Goal: Navigation & Orientation: Find specific page/section

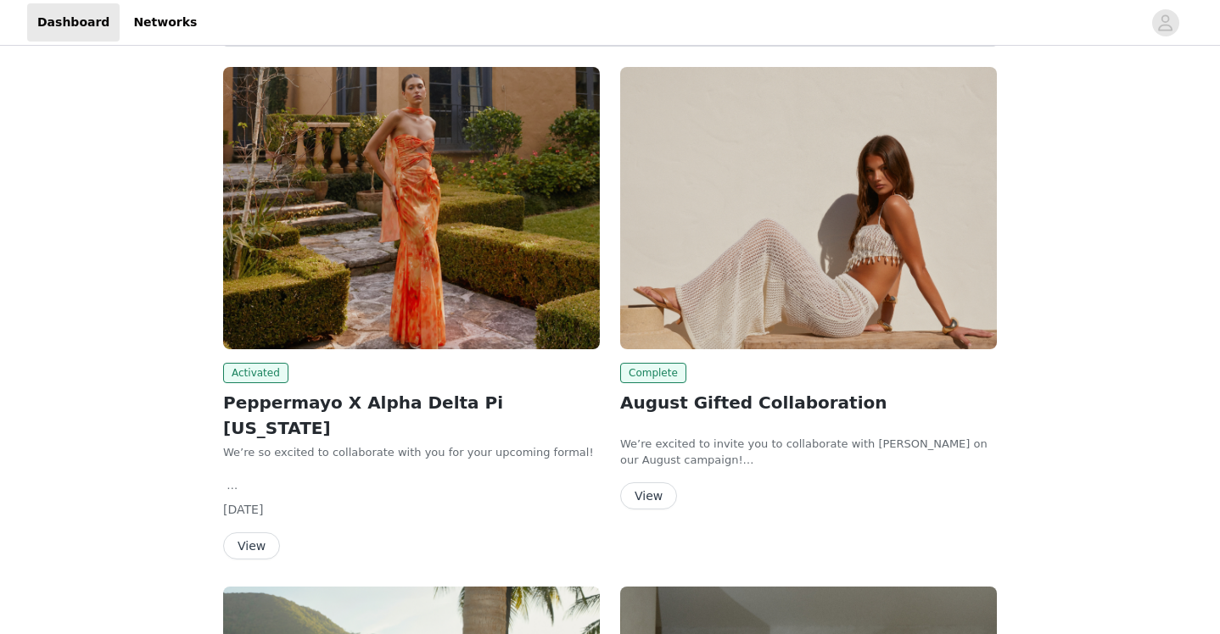
scroll to position [77, 0]
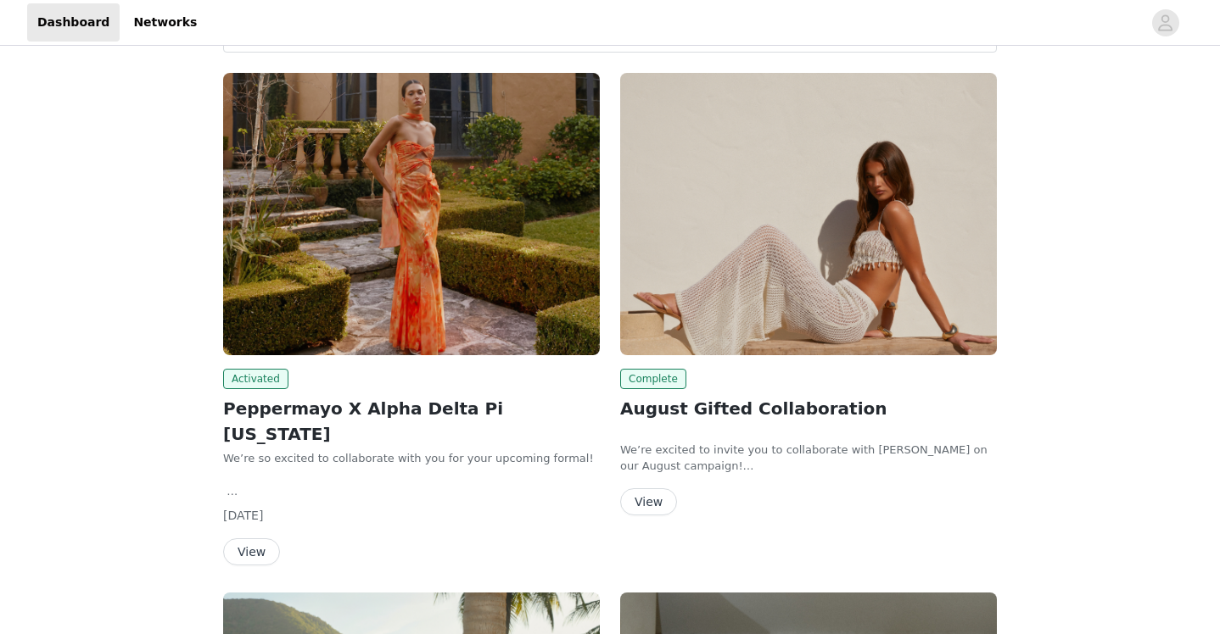
click at [242, 539] on button "View" at bounding box center [251, 552] width 57 height 27
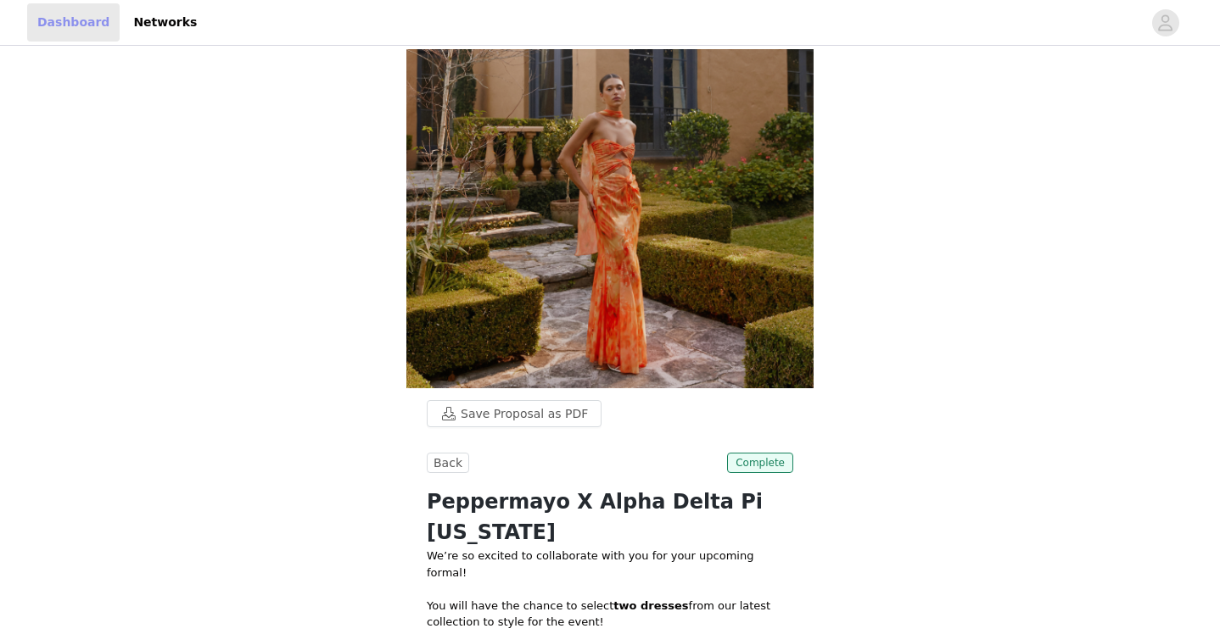
click at [81, 22] on link "Dashboard" at bounding box center [73, 22] width 92 height 38
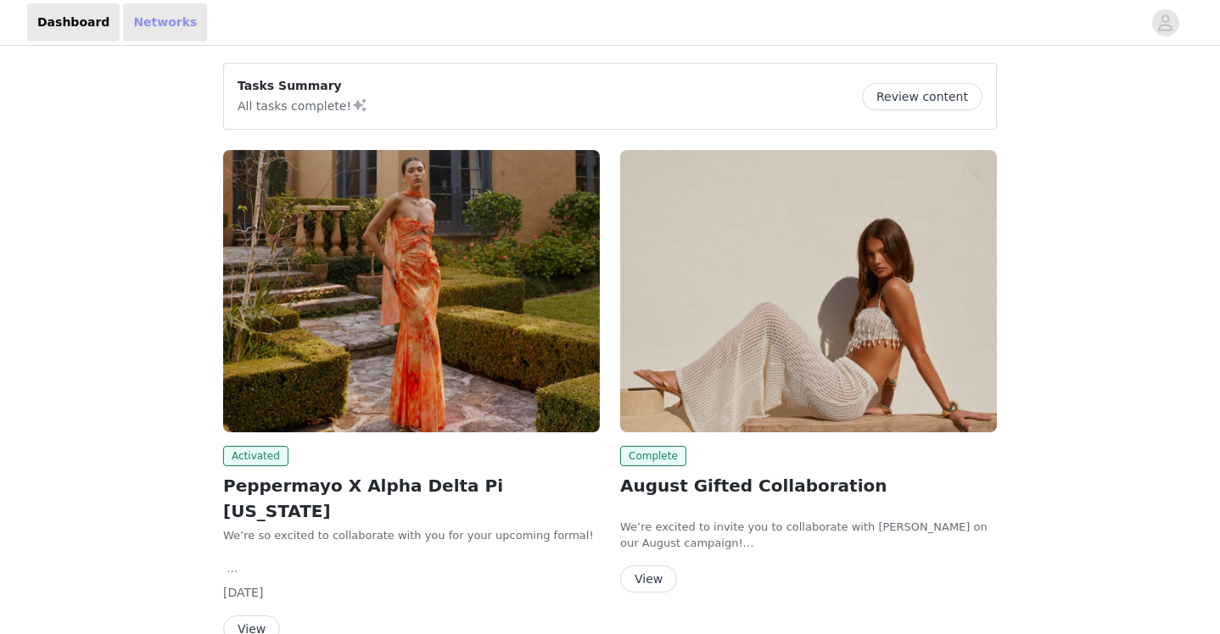
click at [154, 31] on link "Networks" at bounding box center [165, 22] width 84 height 38
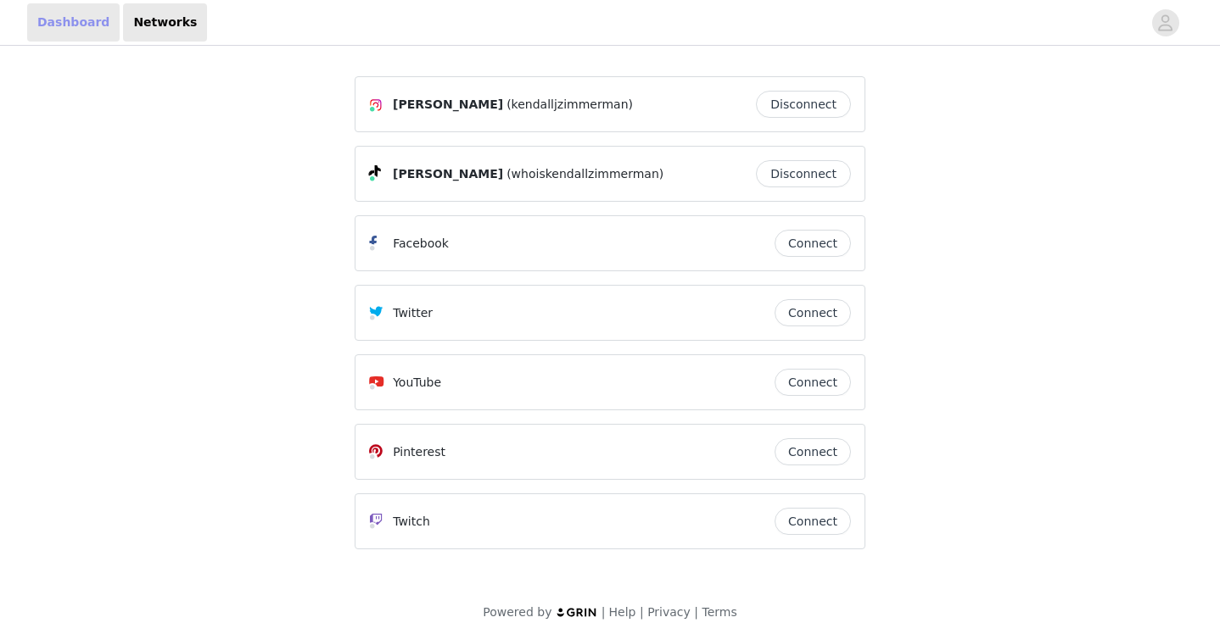
click at [83, 30] on link "Dashboard" at bounding box center [73, 22] width 92 height 38
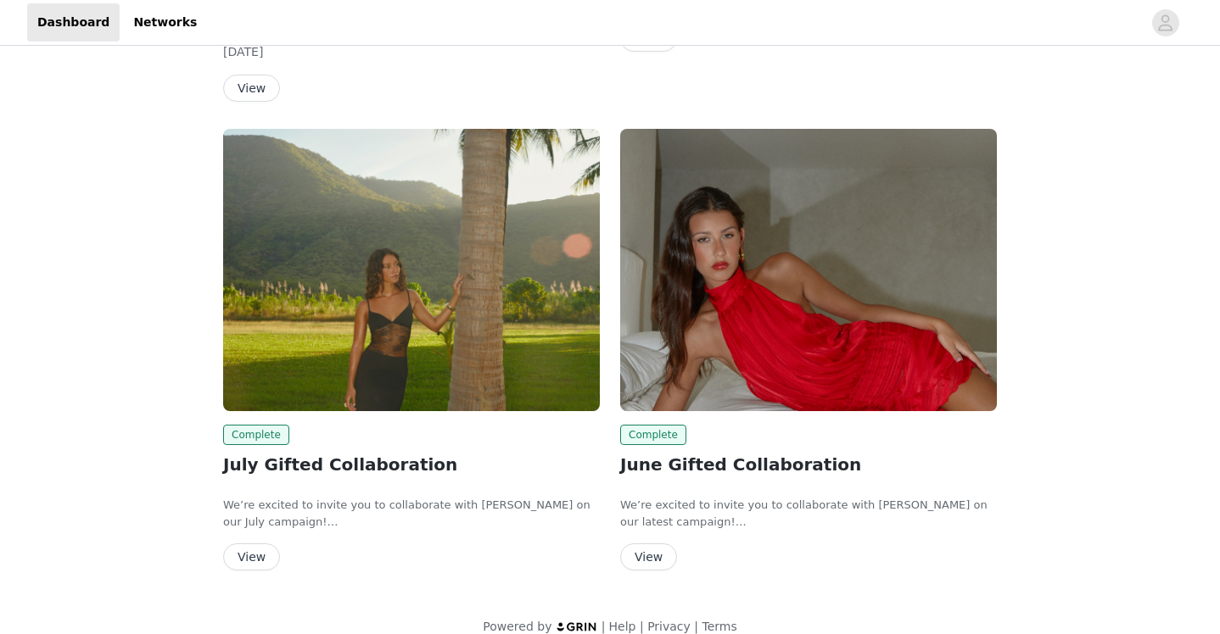
scroll to position [540, 0]
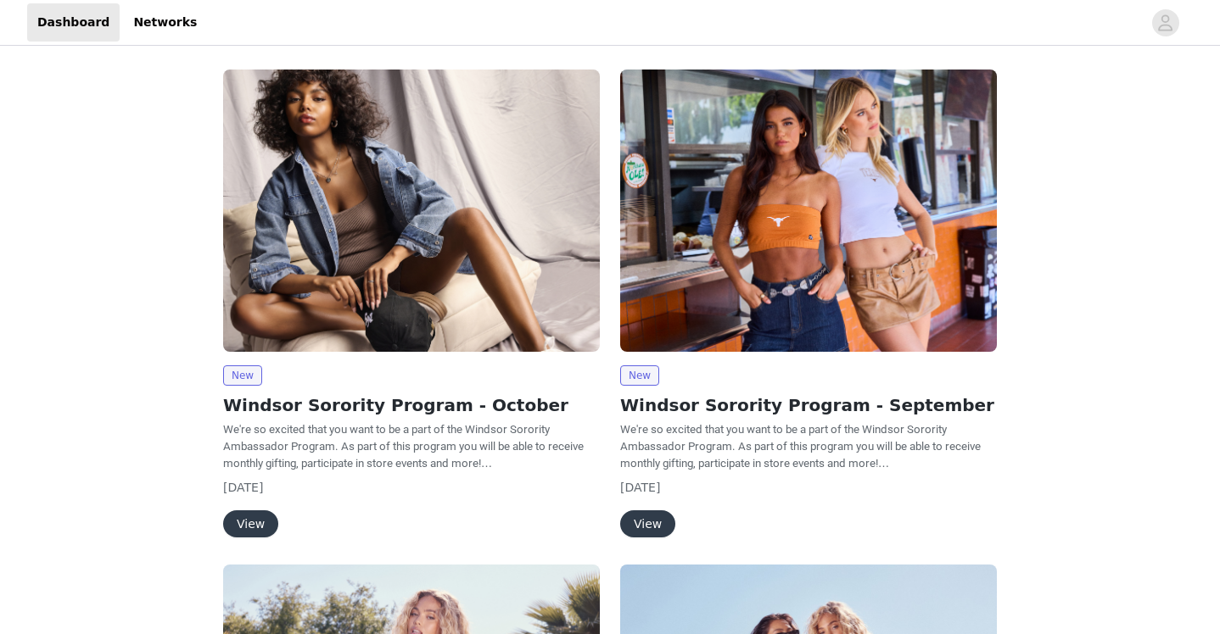
click at [244, 524] on button "View" at bounding box center [250, 524] width 55 height 27
